Goal: Transaction & Acquisition: Purchase product/service

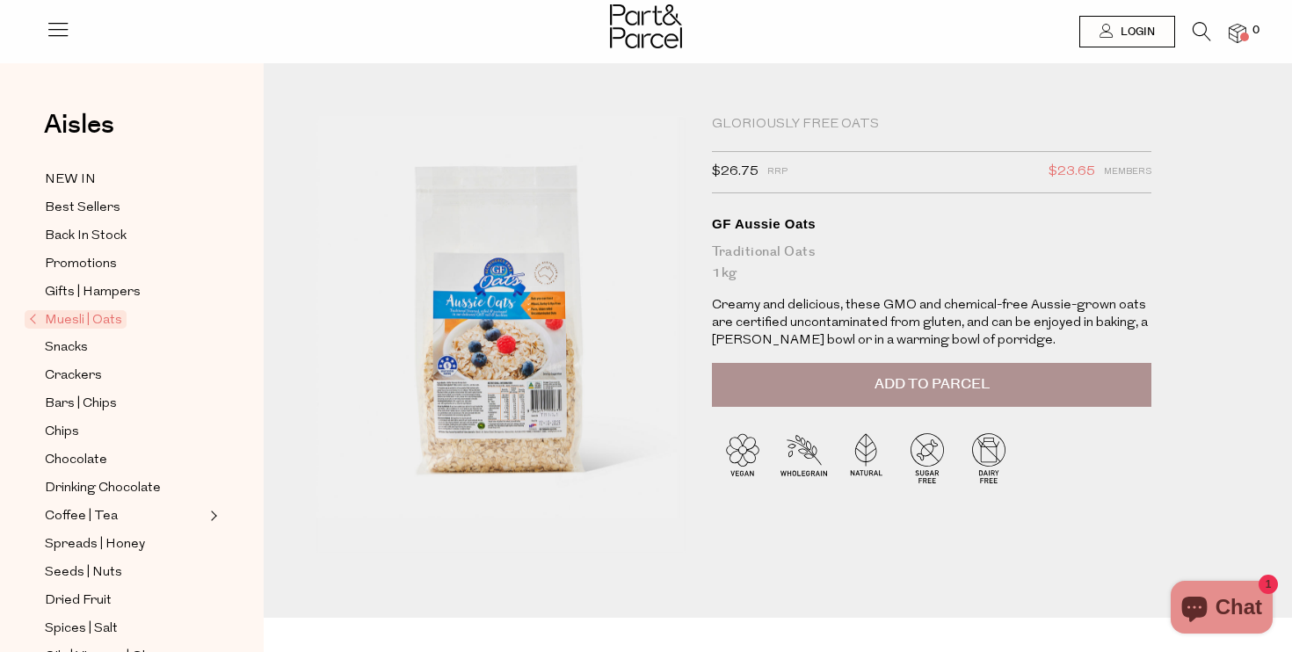
click at [520, 329] on img at bounding box center [500, 334] width 369 height 436
click at [64, 318] on span "Muesli | Oats" at bounding box center [76, 319] width 102 height 18
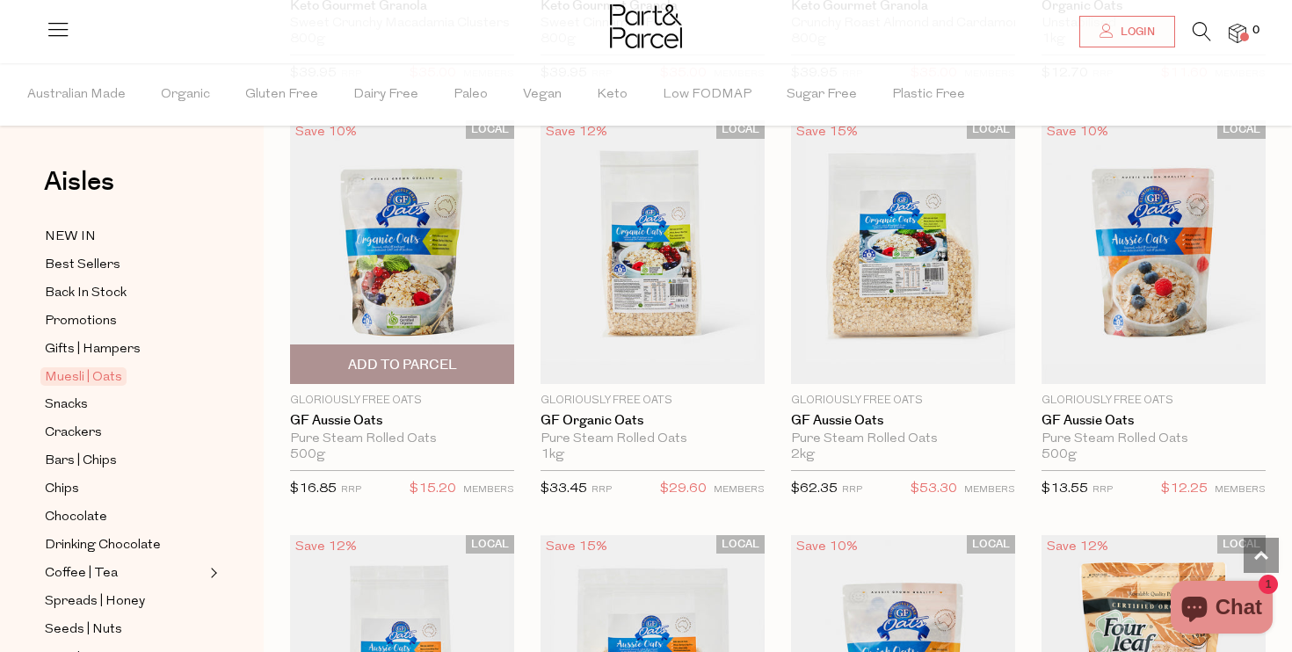
scroll to position [4298, 0]
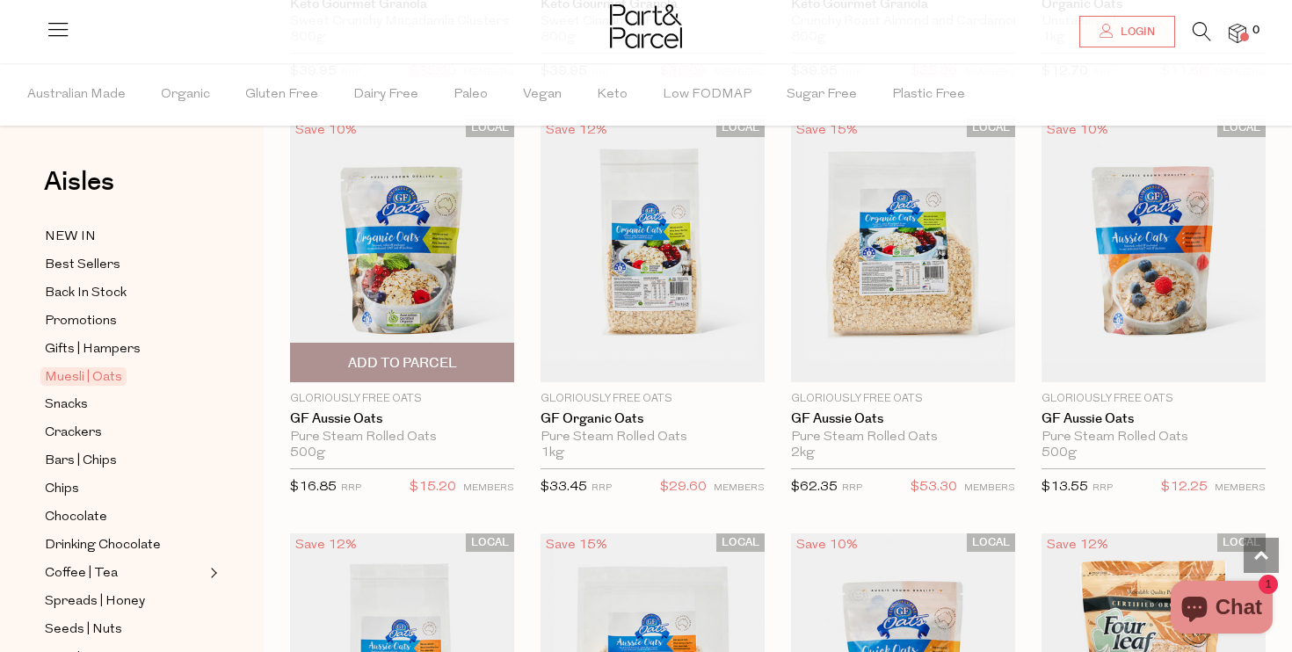
click at [409, 264] on img at bounding box center [402, 251] width 224 height 265
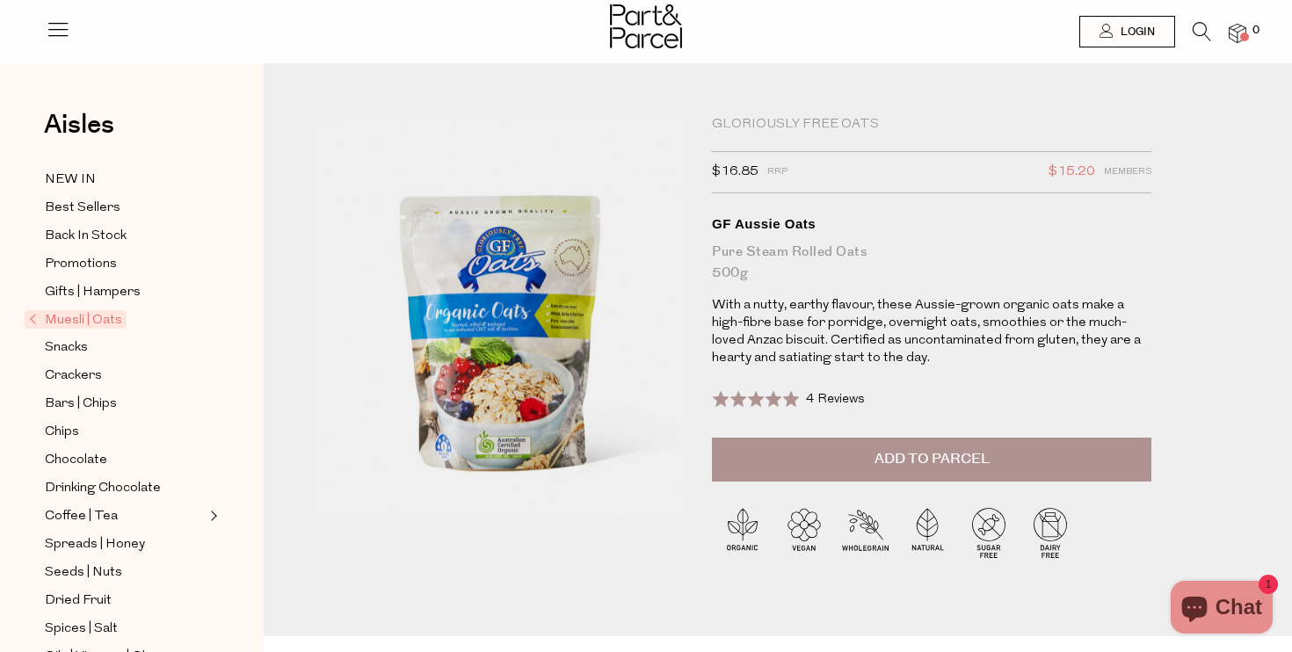
click at [830, 458] on button "Add to Parcel" at bounding box center [931, 460] width 439 height 44
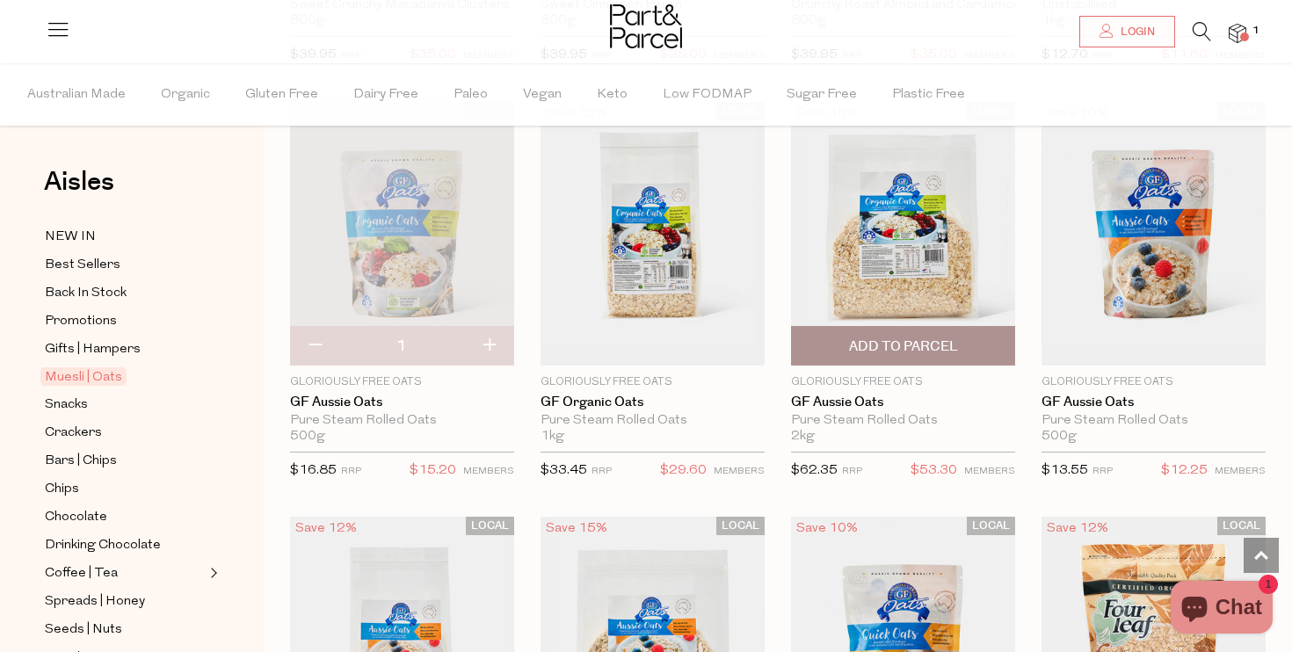
scroll to position [4316, 0]
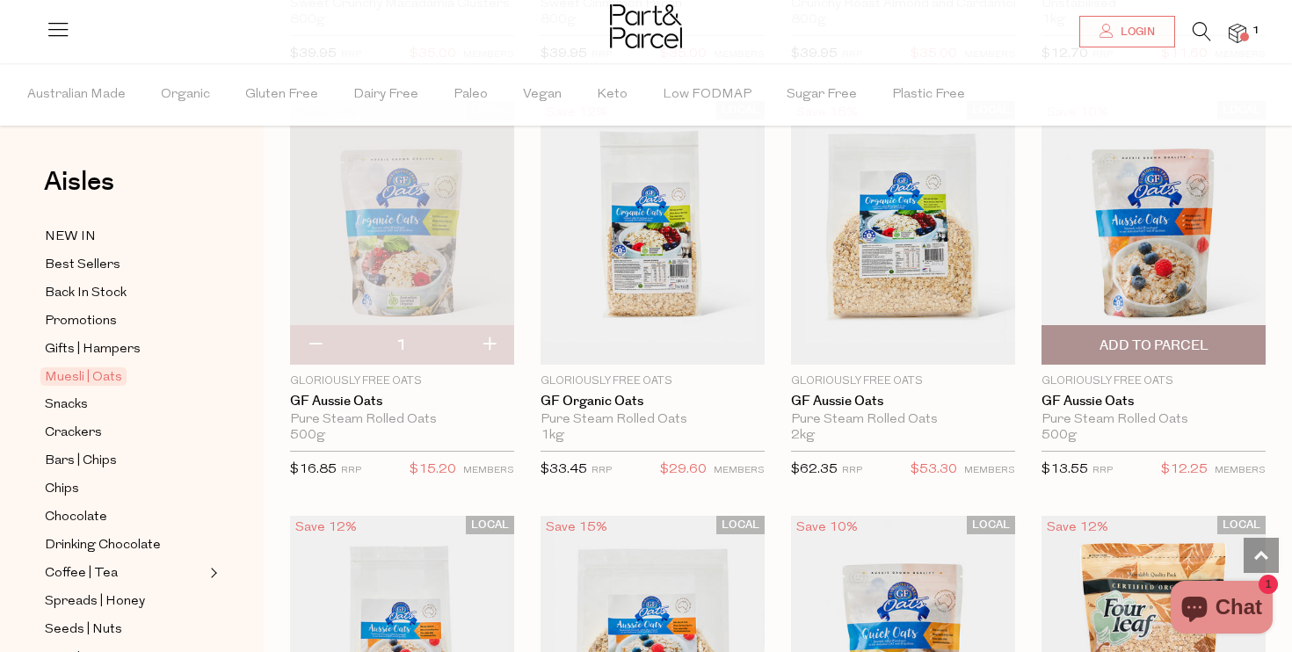
click at [1130, 214] on img at bounding box center [1153, 233] width 224 height 265
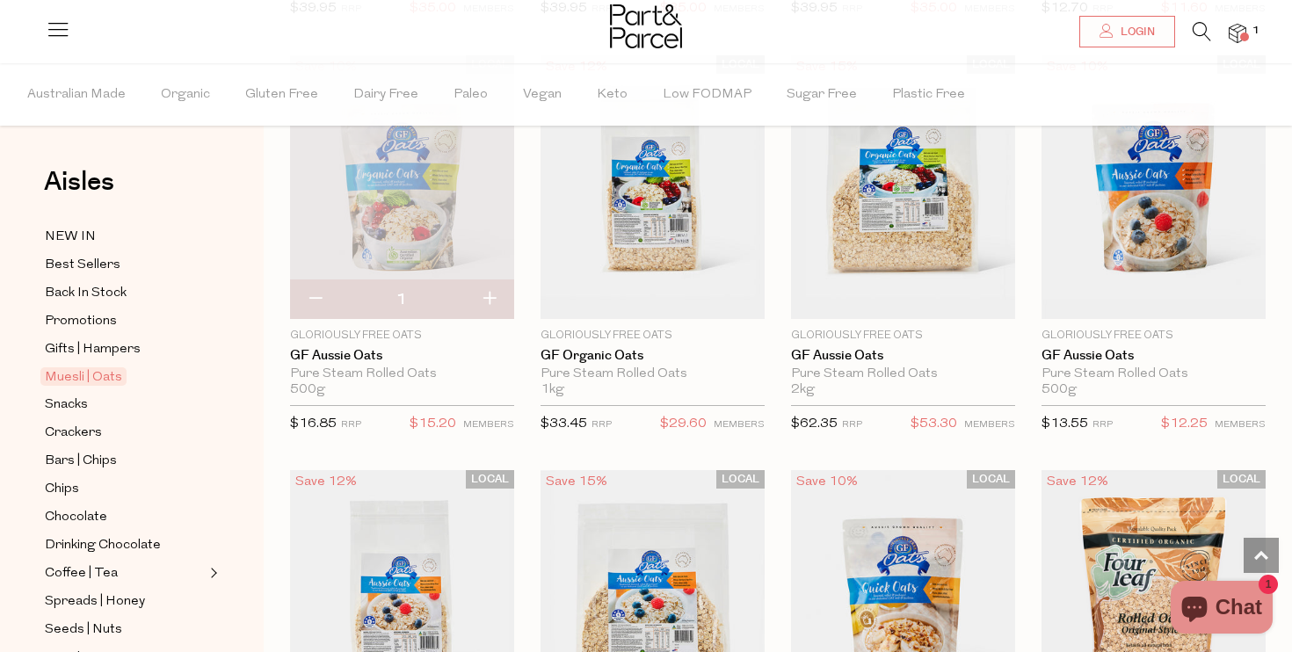
scroll to position [4380, 0]
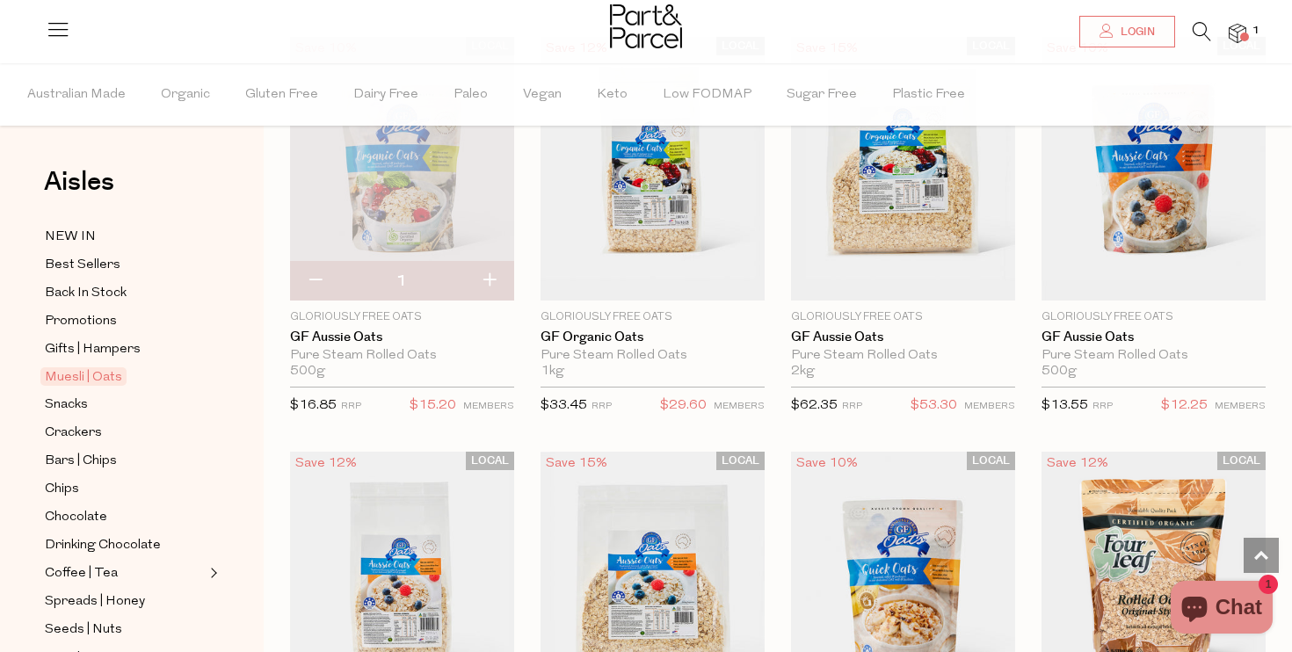
click at [433, 188] on img at bounding box center [402, 169] width 224 height 265
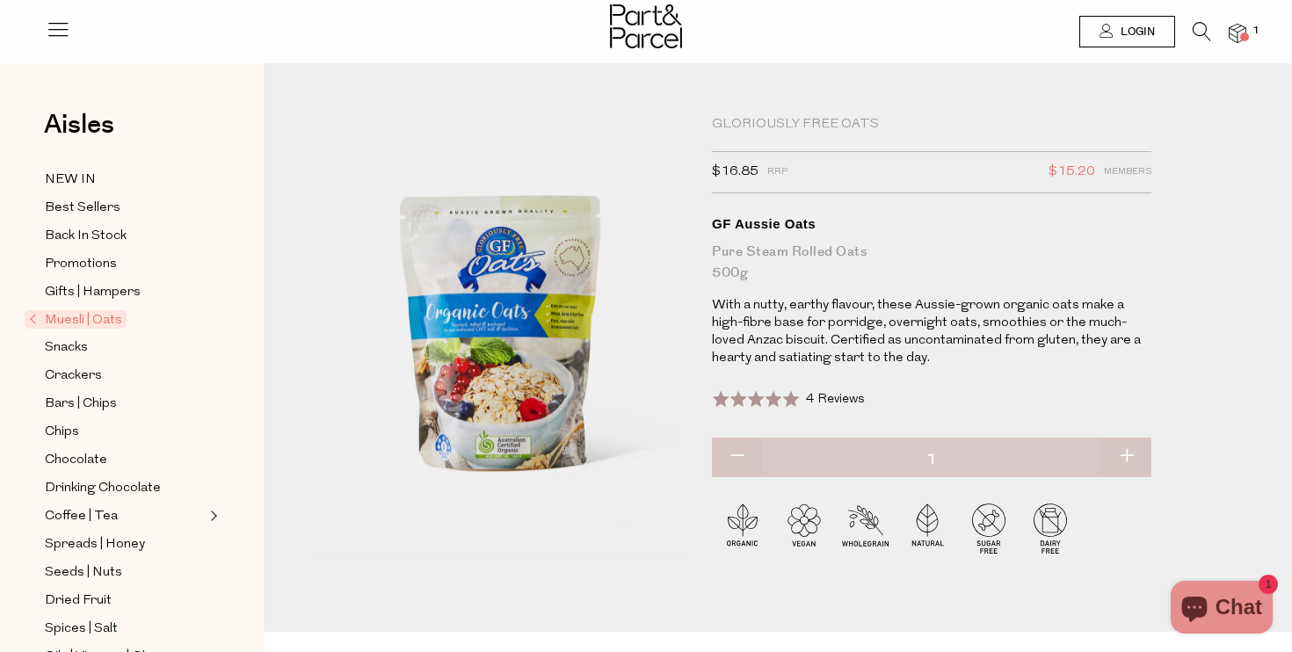
click at [470, 377] on img at bounding box center [500, 334] width 369 height 436
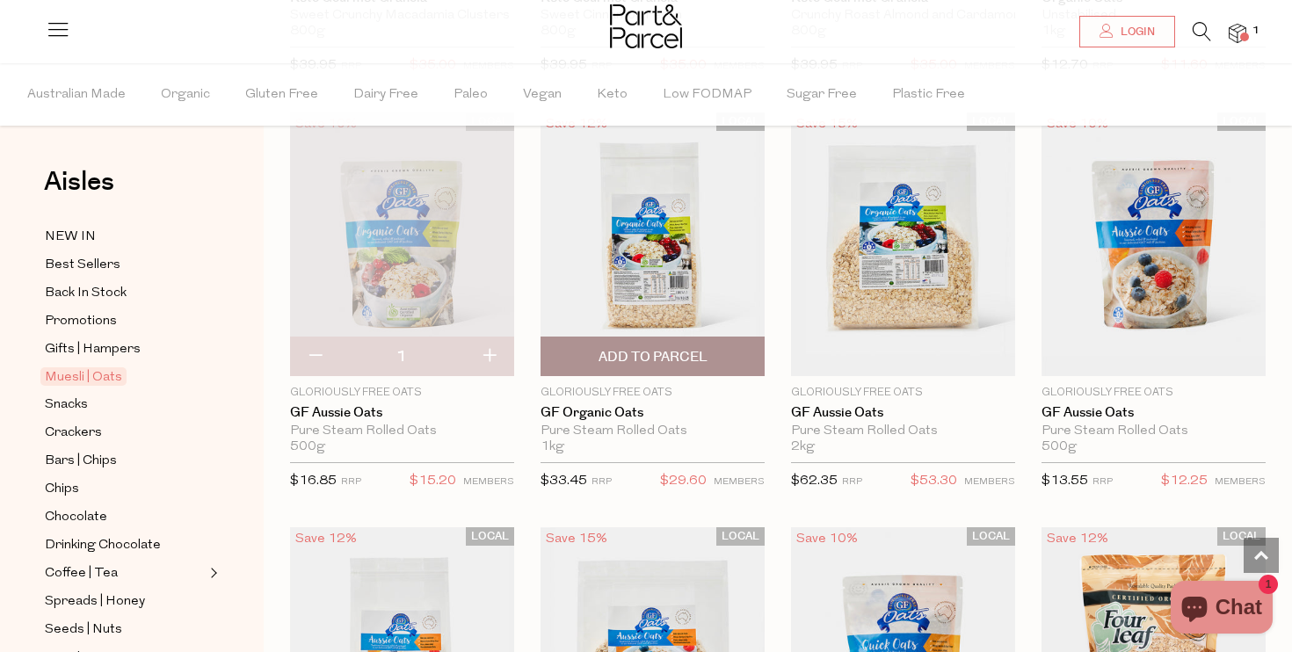
scroll to position [4274, 0]
